Goal: Information Seeking & Learning: Learn about a topic

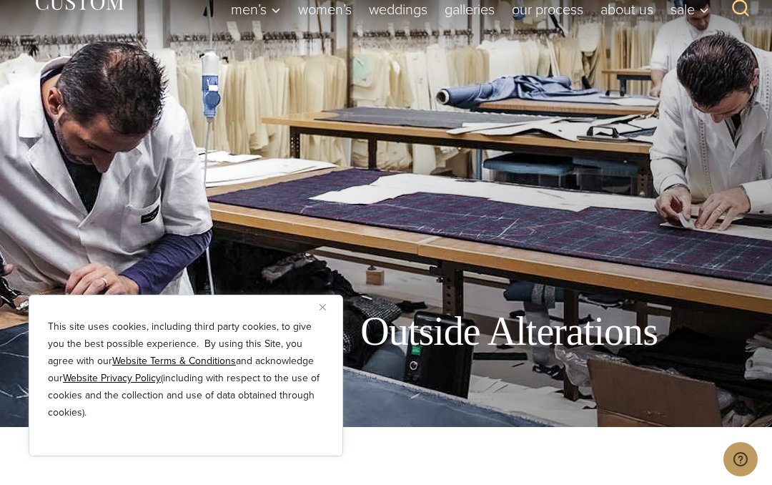
click at [327, 315] on button "Close" at bounding box center [328, 306] width 17 height 17
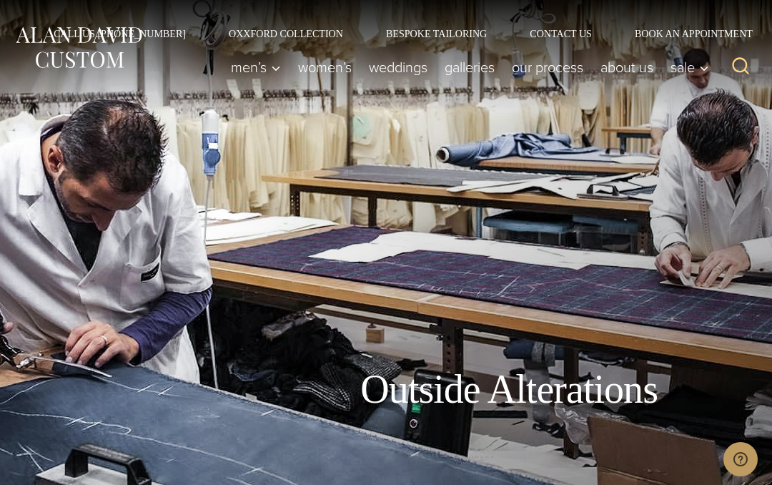
click at [331, 74] on link "Women’s" at bounding box center [325, 67] width 71 height 29
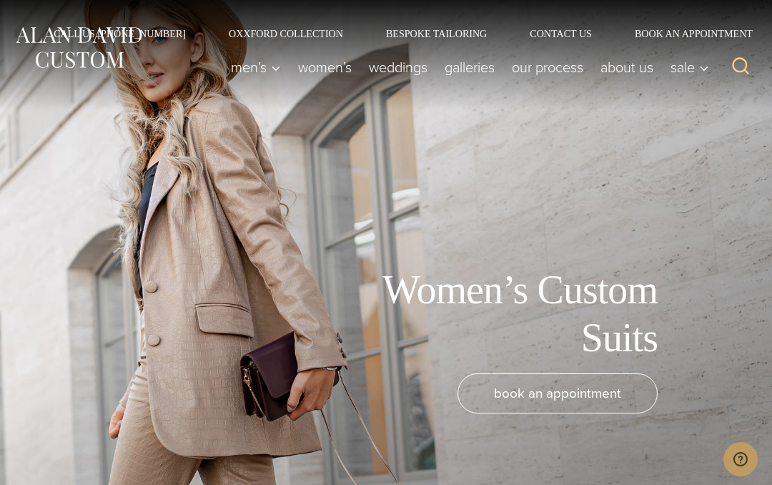
click at [403, 70] on link "weddings" at bounding box center [398, 67] width 76 height 29
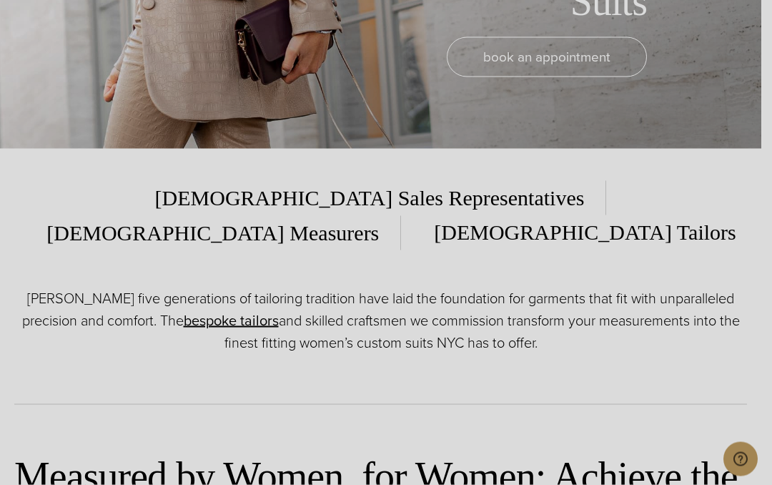
scroll to position [337, 0]
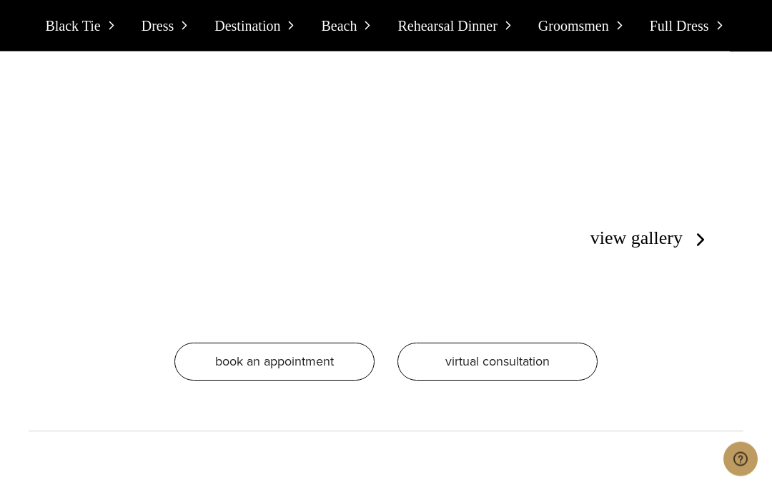
scroll to position [3399, 0]
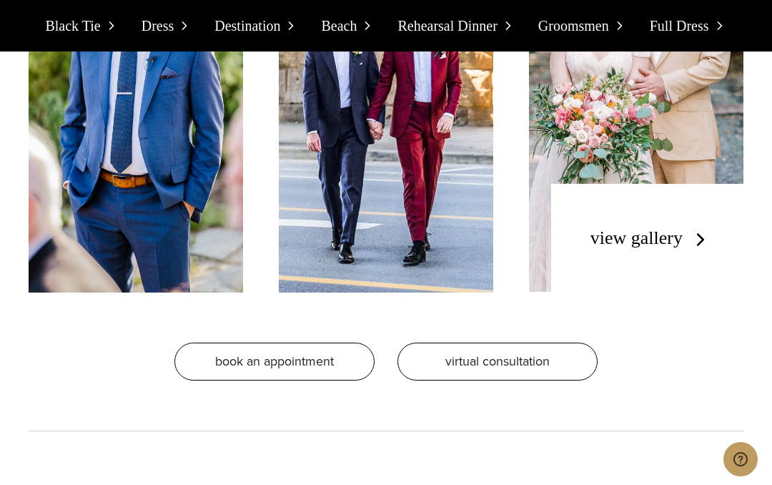
click at [741, 287] on div "view gallery" at bounding box center [647, 238] width 192 height 109
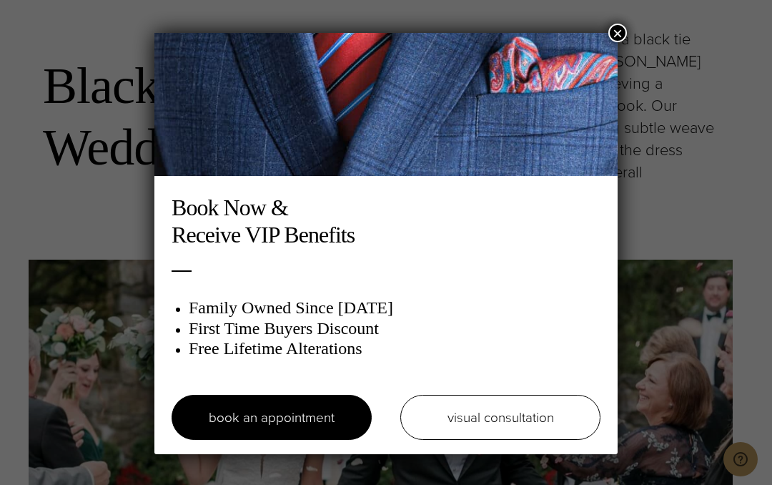
scroll to position [1556, 0]
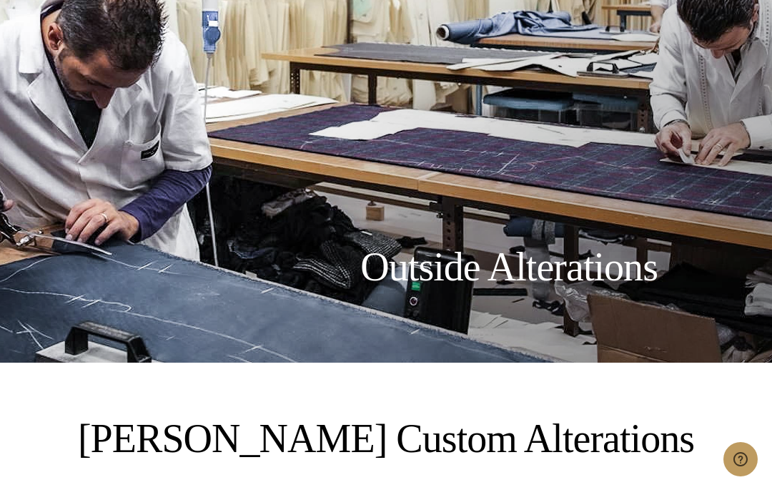
scroll to position [116, 0]
